Goal: Transaction & Acquisition: Purchase product/service

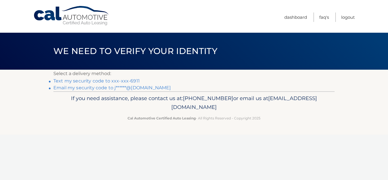
click at [88, 81] on link "Text my security code to xxx-xxx-6911" at bounding box center [96, 80] width 86 height 5
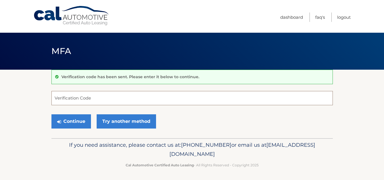
click at [59, 98] on input "Verification Code" at bounding box center [191, 98] width 281 height 14
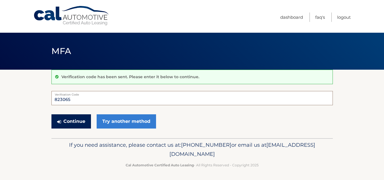
type input "823065"
click at [65, 122] on button "Continue" at bounding box center [70, 121] width 39 height 14
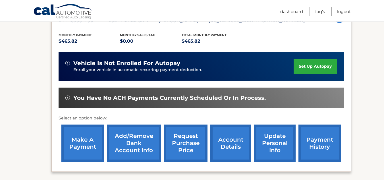
scroll to position [115, 0]
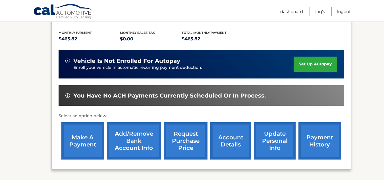
click at [78, 141] on link "make a payment" at bounding box center [82, 140] width 43 height 37
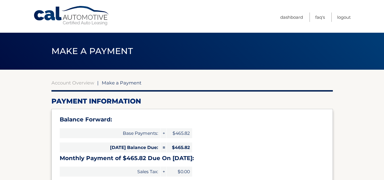
select select "MzBiMGM3OWYtZmRiYS00NTQ1LWI1ZTgtMzlhYzE2ZTIyMmQy"
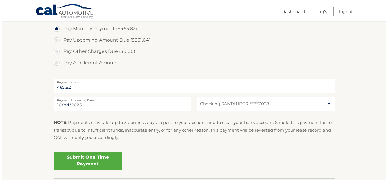
scroll to position [210, 0]
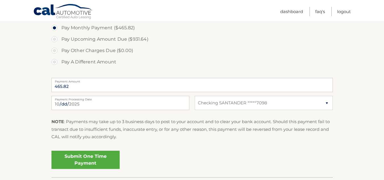
click at [88, 158] on link "Submit One Time Payment" at bounding box center [85, 160] width 68 height 18
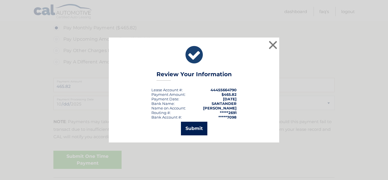
click at [194, 127] on button "Submit" at bounding box center [194, 129] width 26 height 14
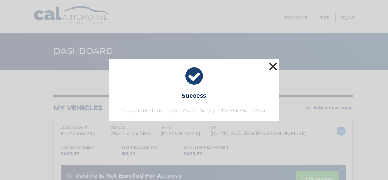
click at [274, 66] on button "×" at bounding box center [272, 66] width 11 height 11
